Goal: Task Accomplishment & Management: Manage account settings

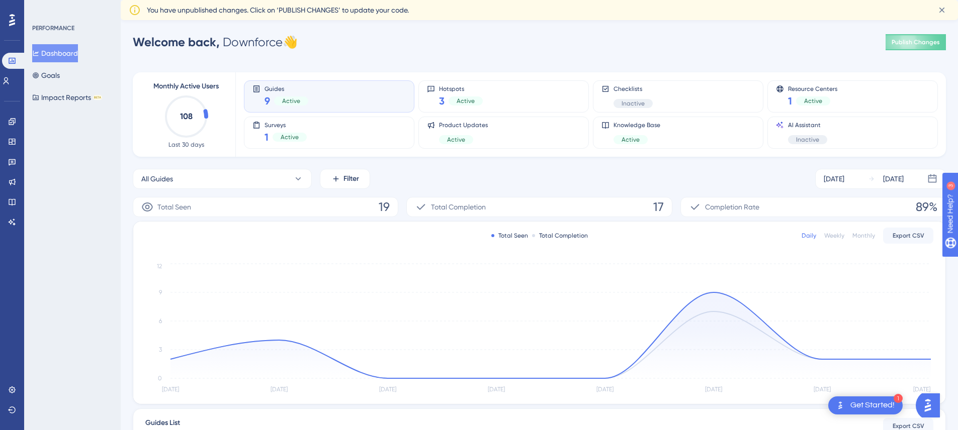
click at [400, 11] on span "You have unpublished changes. Click on ‘PUBLISH CHANGES’ to update your code." at bounding box center [278, 10] width 262 height 12
click at [312, 15] on span "You have unpublished changes. Click on ‘PUBLISH CHANGES’ to update your code." at bounding box center [278, 10] width 262 height 12
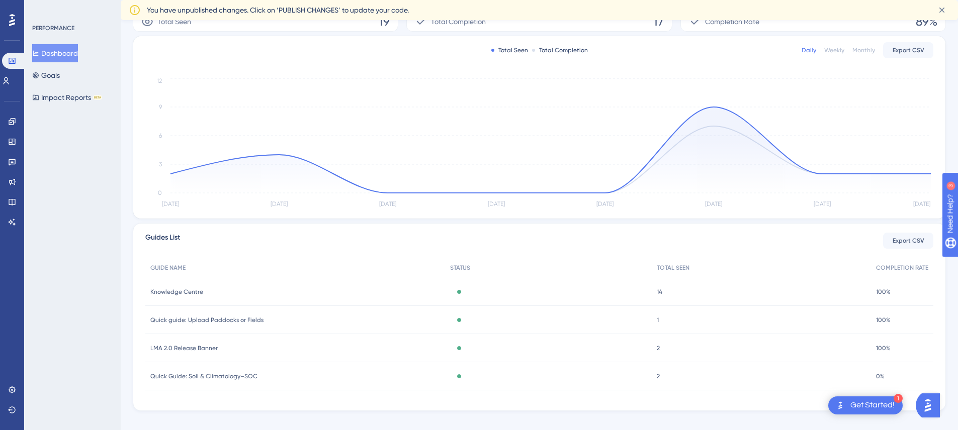
scroll to position [199, 0]
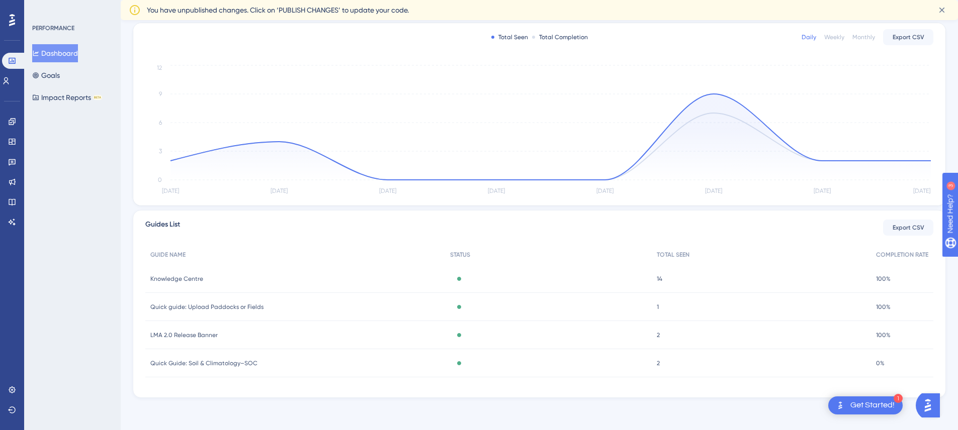
click at [936, 405] on img "Open AI Assistant Launcher" at bounding box center [928, 406] width 18 height 18
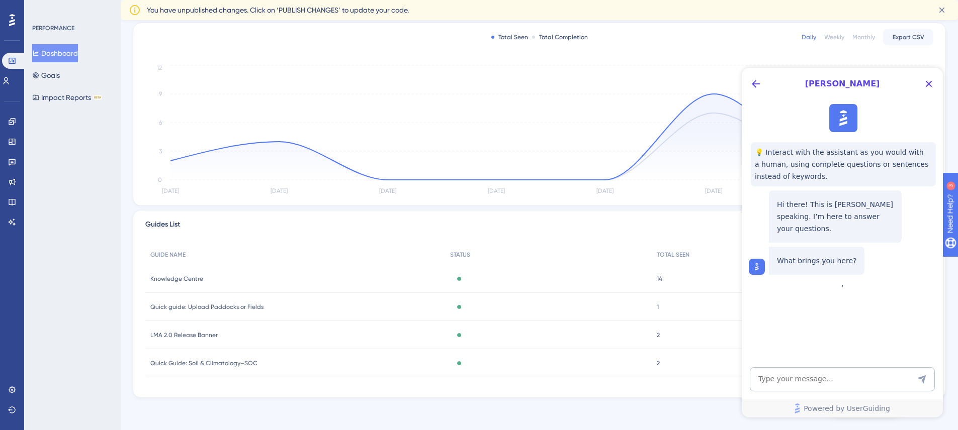
scroll to position [0, 0]
drag, startPoint x: 836, startPoint y: 374, endPoint x: 835, endPoint y: 368, distance: 6.2
click at [836, 373] on textarea "AI Assistant Text Input" at bounding box center [842, 380] width 185 height 24
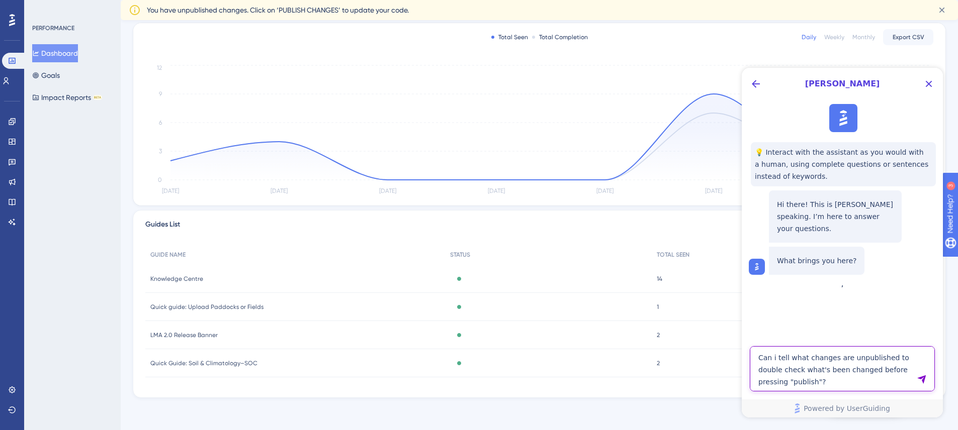
type textarea "Can i tell what changes are unpublished to double check what's been changed bef…"
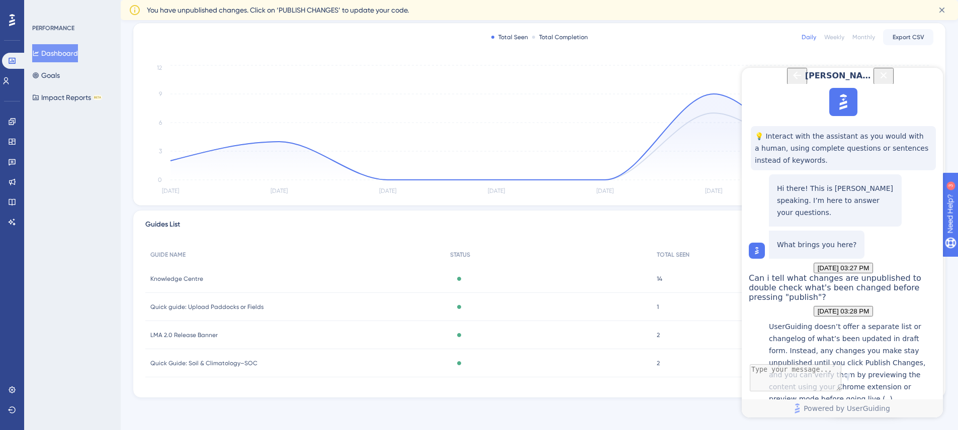
scroll to position [182, 0]
click at [856, 415] on div "Testing UserGuiding materials" at bounding box center [853, 426] width 169 height 22
click at [889, 81] on icon "Close Button" at bounding box center [883, 75] width 12 height 12
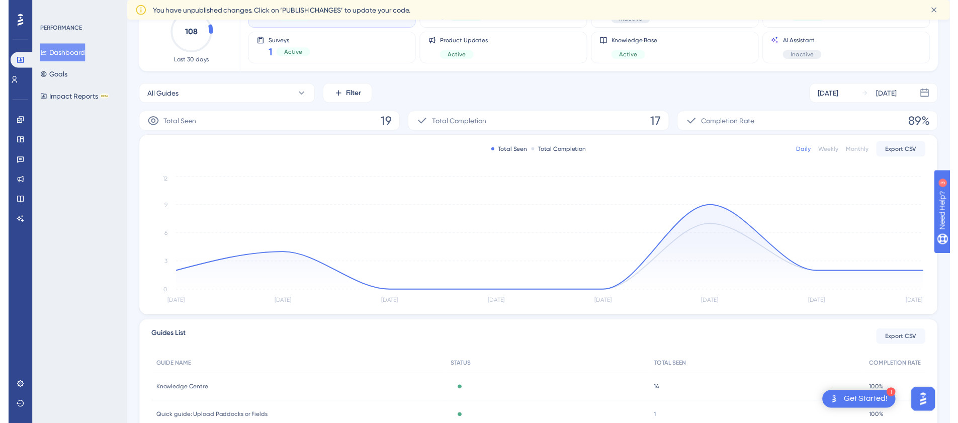
scroll to position [0, 0]
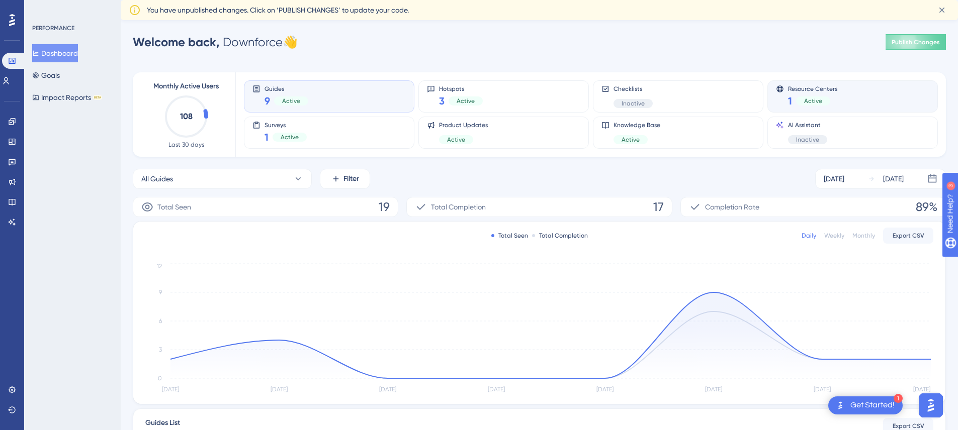
click at [838, 106] on div "Resource Centers 1 Active" at bounding box center [852, 96] width 153 height 23
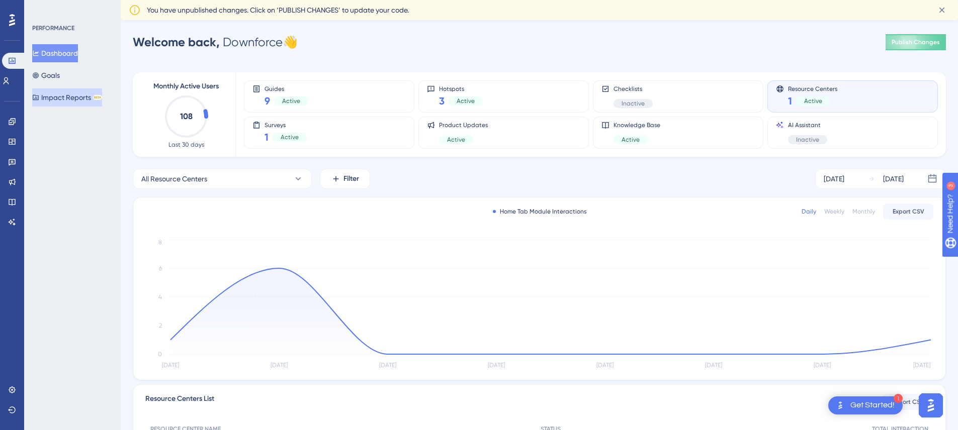
click at [76, 103] on button "Impact Reports BETA" at bounding box center [67, 97] width 70 height 18
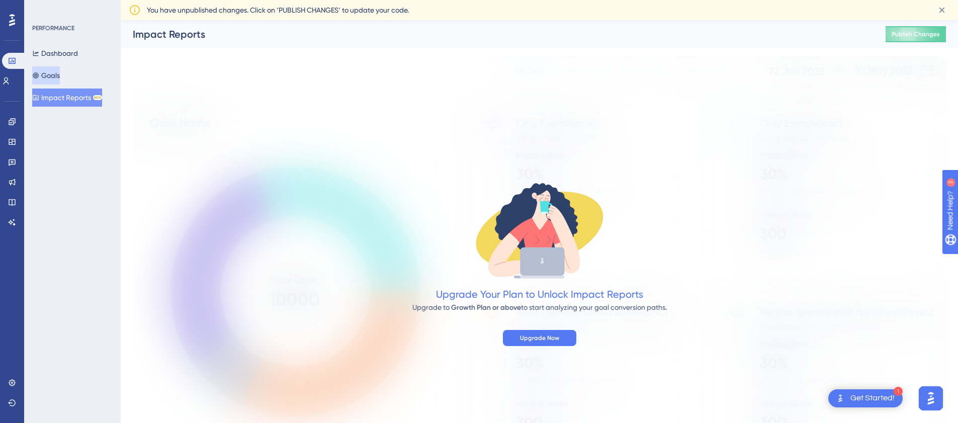
click at [60, 75] on button "Goals" at bounding box center [46, 75] width 28 height 18
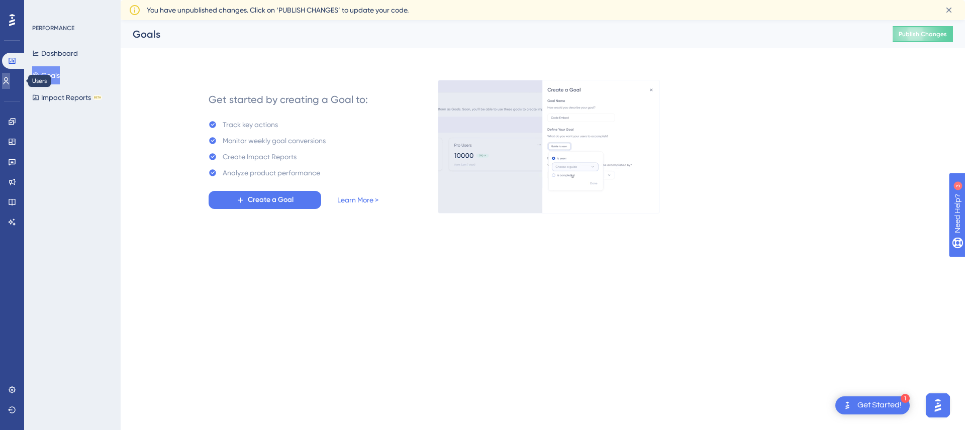
click at [10, 84] on icon at bounding box center [6, 81] width 8 height 8
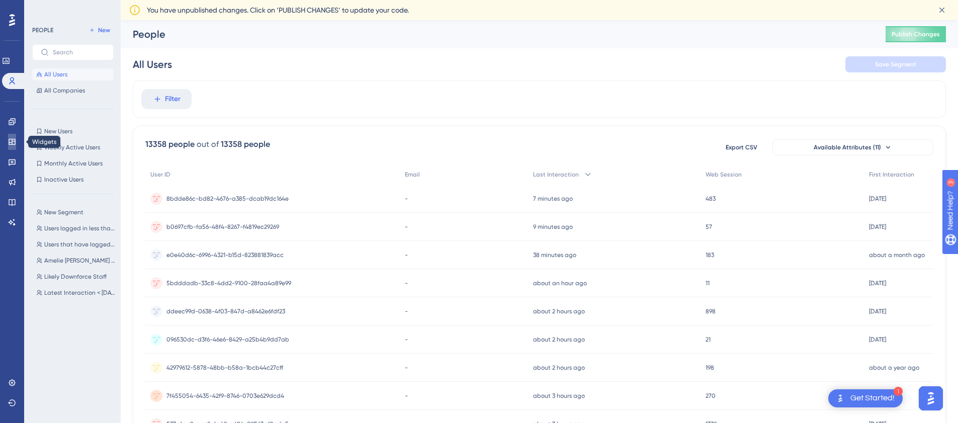
click at [12, 140] on icon at bounding box center [12, 142] width 7 height 6
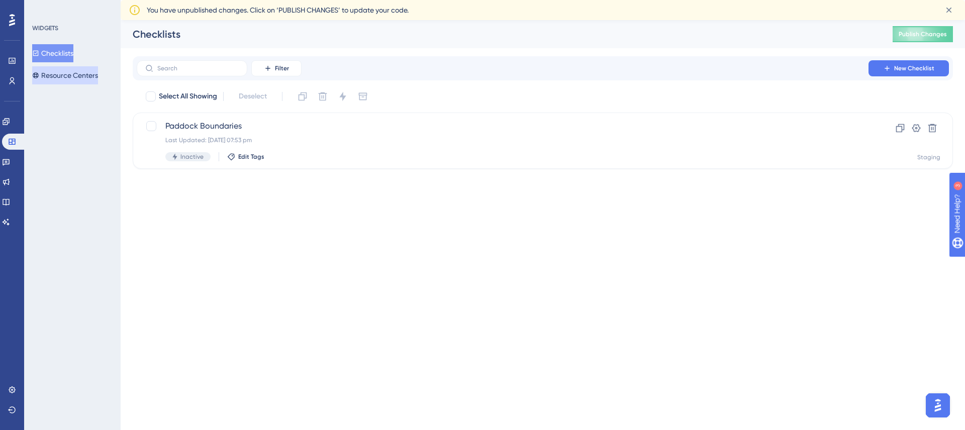
click at [70, 76] on button "Resource Centers" at bounding box center [65, 75] width 66 height 18
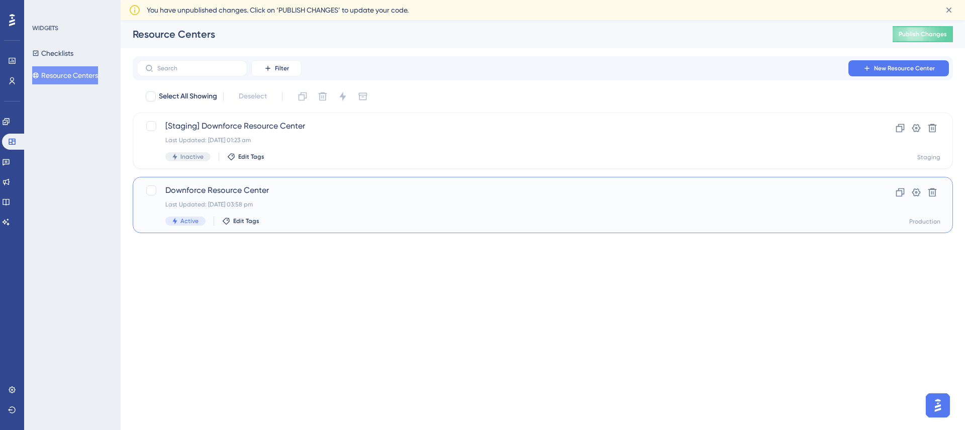
click at [416, 188] on span "Downforce Resource Center" at bounding box center [502, 191] width 675 height 12
